Goal: Information Seeking & Learning: Learn about a topic

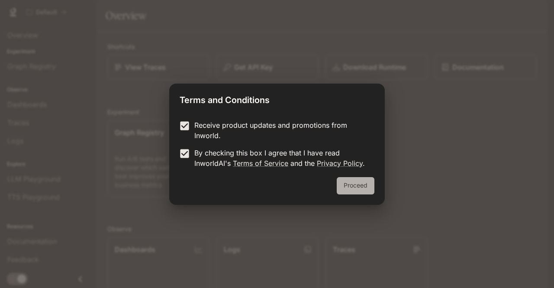
click at [356, 189] on button "Proceed" at bounding box center [356, 185] width 38 height 17
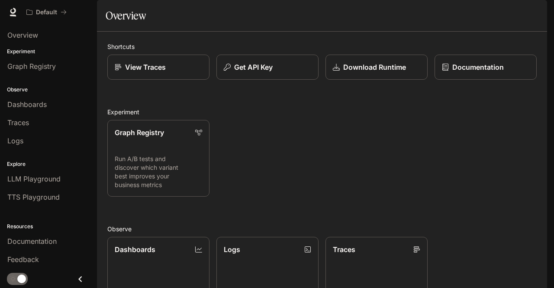
scroll to position [180, 0]
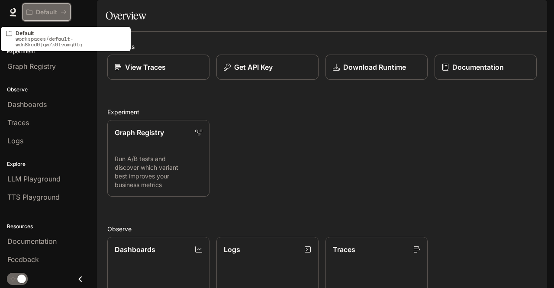
click at [64, 15] on div "Default" at bounding box center [46, 12] width 40 height 7
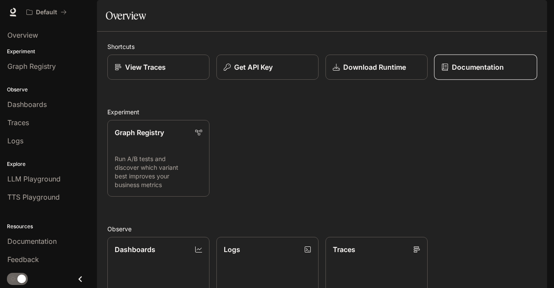
click at [483, 72] on p "Documentation" at bounding box center [478, 67] width 52 height 10
